Goal: Find specific page/section: Find specific page/section

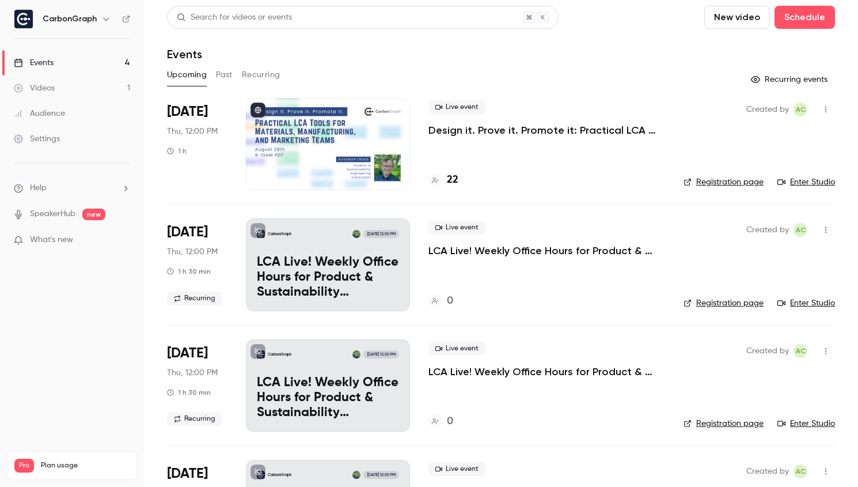
scroll to position [2, 0]
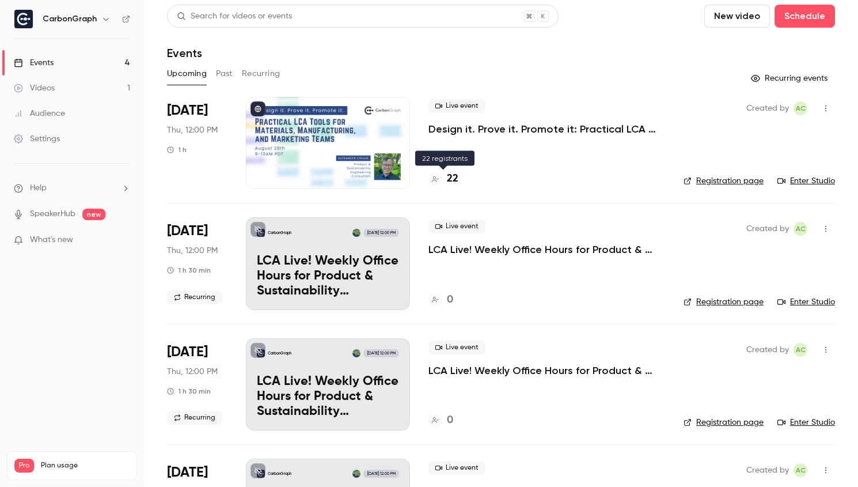
click at [452, 180] on h4 "22" at bounding box center [453, 179] width 12 height 16
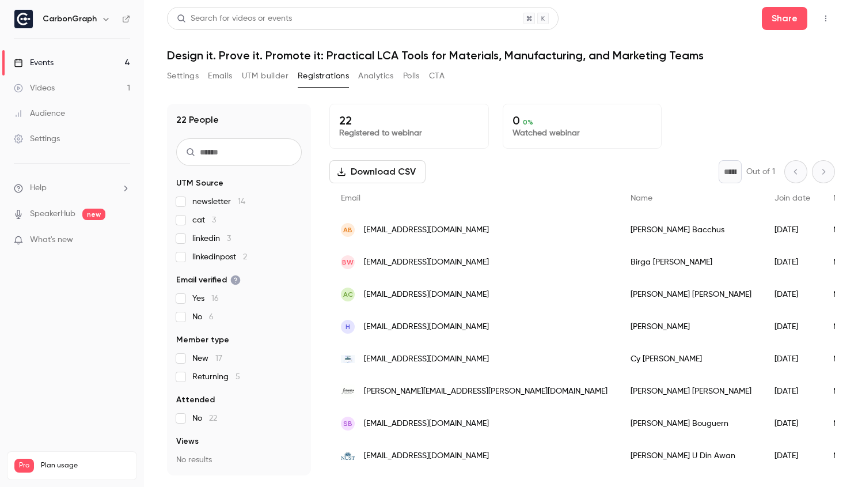
click at [183, 73] on button "Settings" at bounding box center [183, 76] width 32 height 18
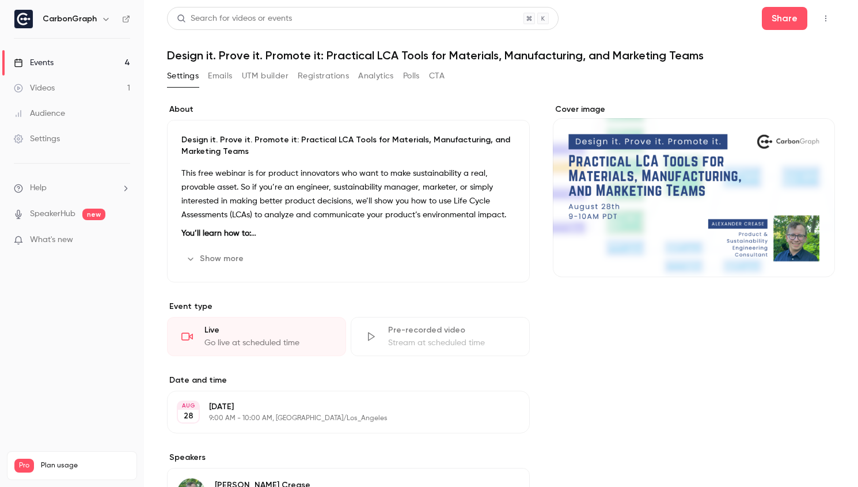
click at [183, 141] on p "Design it. Prove it. Promote it: Practical LCA Tools for Materials, Manufacturi…" at bounding box center [348, 145] width 334 height 23
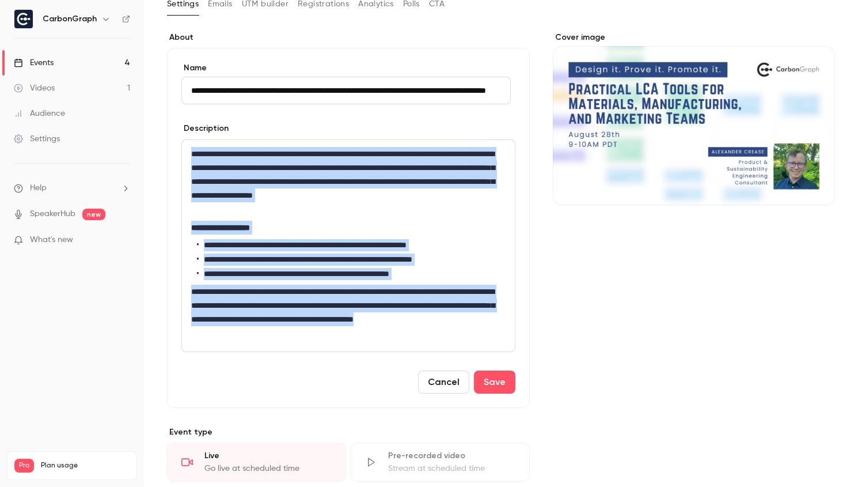
scroll to position [365, 0]
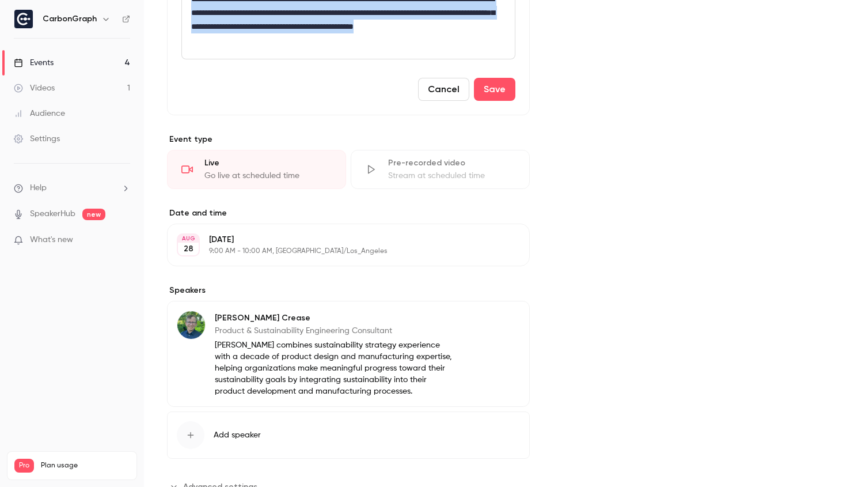
drag, startPoint x: 189, startPoint y: 228, endPoint x: 392, endPoint y: 310, distance: 218.9
click at [392, 310] on div "**********" at bounding box center [348, 117] width 363 height 756
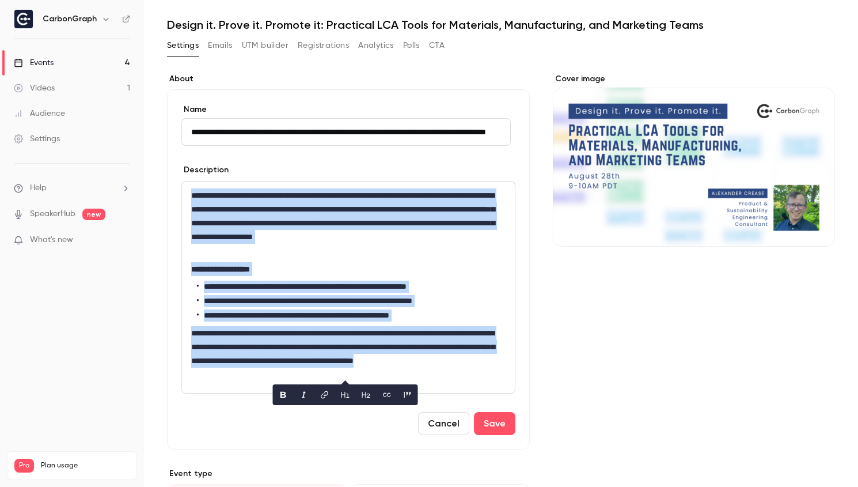
scroll to position [0, 0]
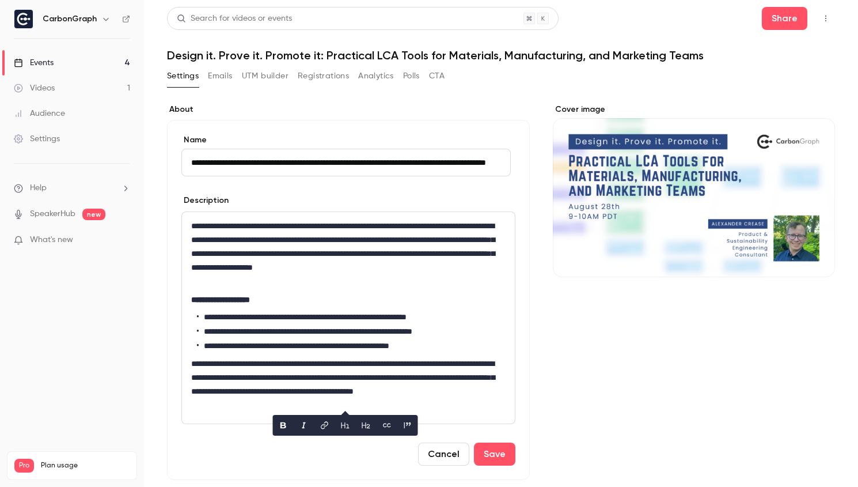
click at [430, 99] on div "**********" at bounding box center [501, 489] width 668 height 798
click at [268, 77] on button "UTM builder" at bounding box center [265, 76] width 47 height 18
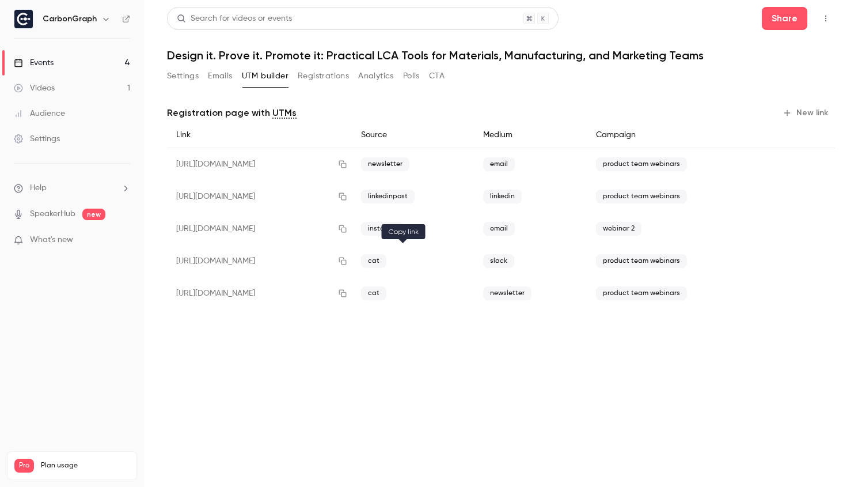
click at [347, 259] on icon "button" at bounding box center [342, 261] width 9 height 8
click at [352, 233] on button "button" at bounding box center [343, 229] width 18 height 18
